Goal: Transaction & Acquisition: Purchase product/service

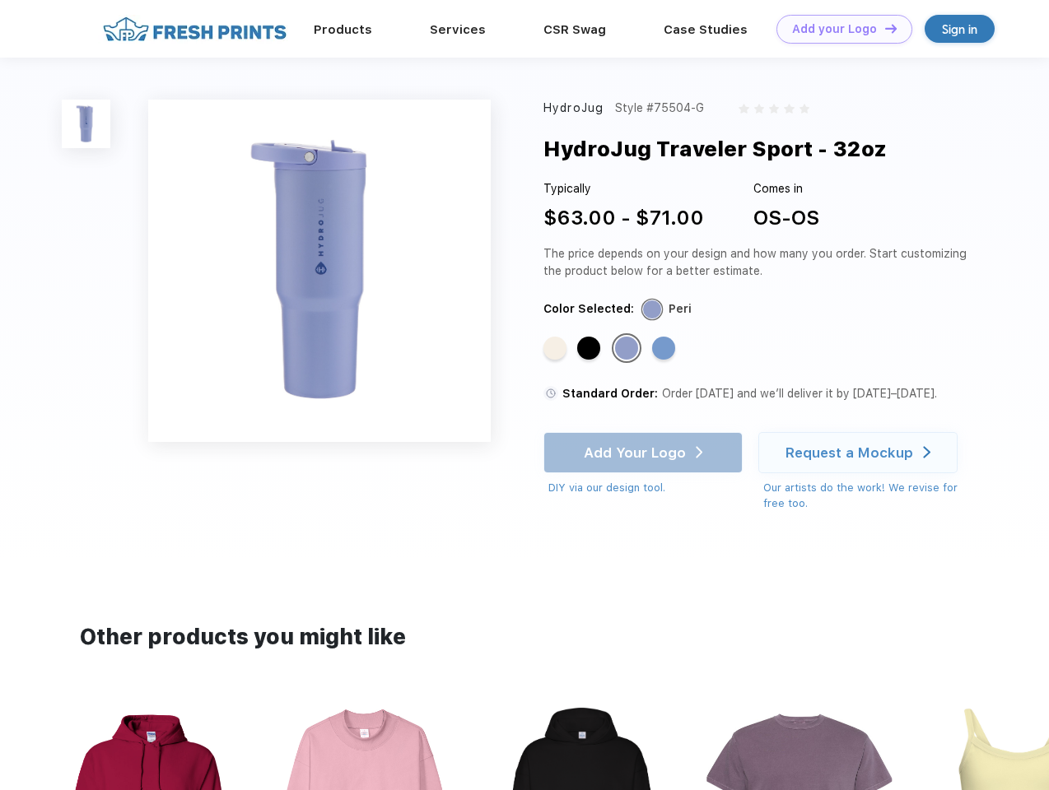
click at [838, 29] on link "Add your Logo Design Tool" at bounding box center [844, 29] width 136 height 29
click at [0, 0] on div "Design Tool" at bounding box center [0, 0] width 0 height 0
click at [883, 28] on link "Add your Logo Design Tool" at bounding box center [844, 29] width 136 height 29
click at [86, 123] on img at bounding box center [86, 124] width 49 height 49
click at [556, 349] on div "Standard Color" at bounding box center [554, 348] width 23 height 23
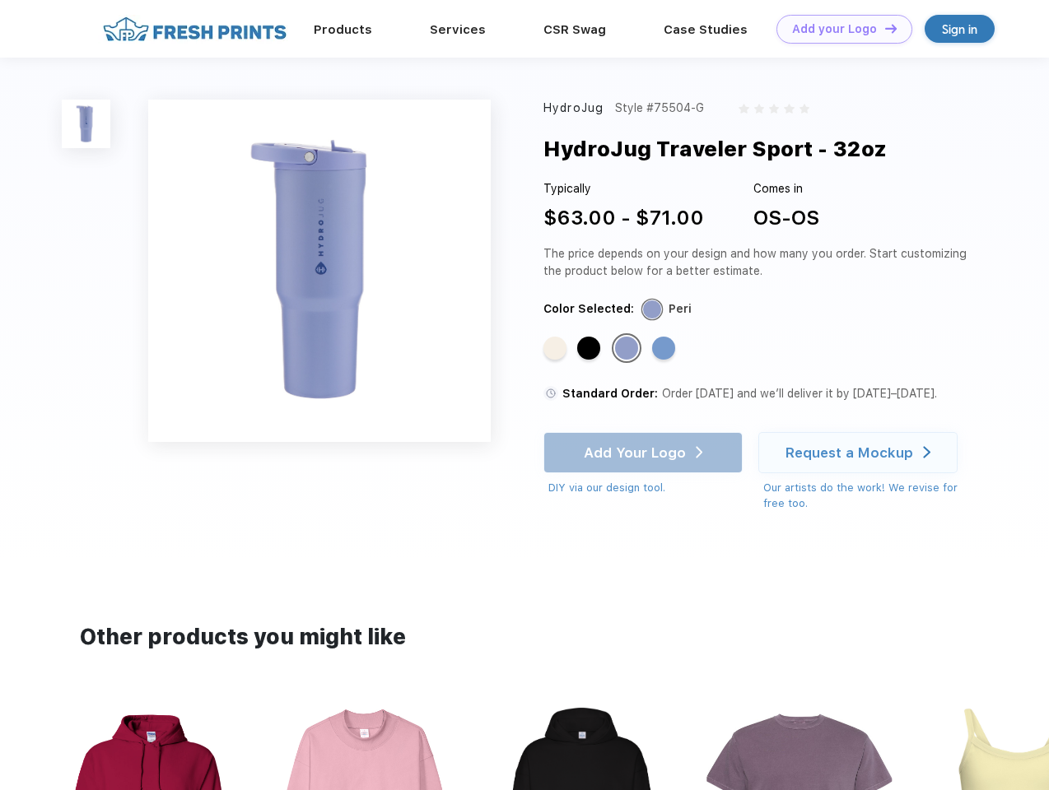
click at [590, 349] on div "Standard Color" at bounding box center [588, 348] width 23 height 23
click at [628, 349] on div "Standard Color" at bounding box center [626, 348] width 23 height 23
click at [665, 349] on div "Standard Color" at bounding box center [663, 348] width 23 height 23
click at [644, 453] on div "Add Your Logo DIY via our design tool. Ah shoot! This product isn't up in our d…" at bounding box center [642, 464] width 199 height 64
click at [860, 453] on div "Request a Mockup" at bounding box center [849, 452] width 128 height 16
